Goal: Task Accomplishment & Management: Use online tool/utility

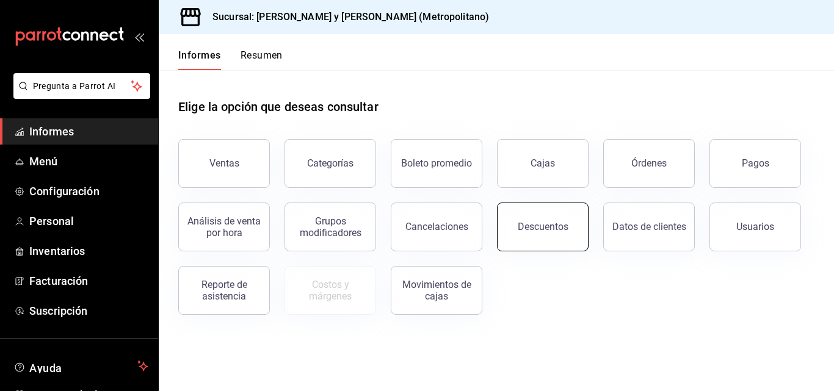
click at [559, 222] on font "Descuentos" at bounding box center [543, 227] width 51 height 12
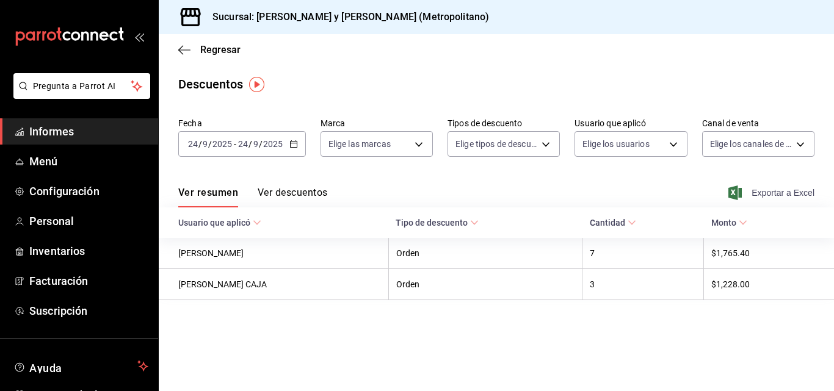
click at [765, 197] on font "Exportar a Excel" at bounding box center [783, 193] width 63 height 10
